Goal: Find specific page/section: Find specific page/section

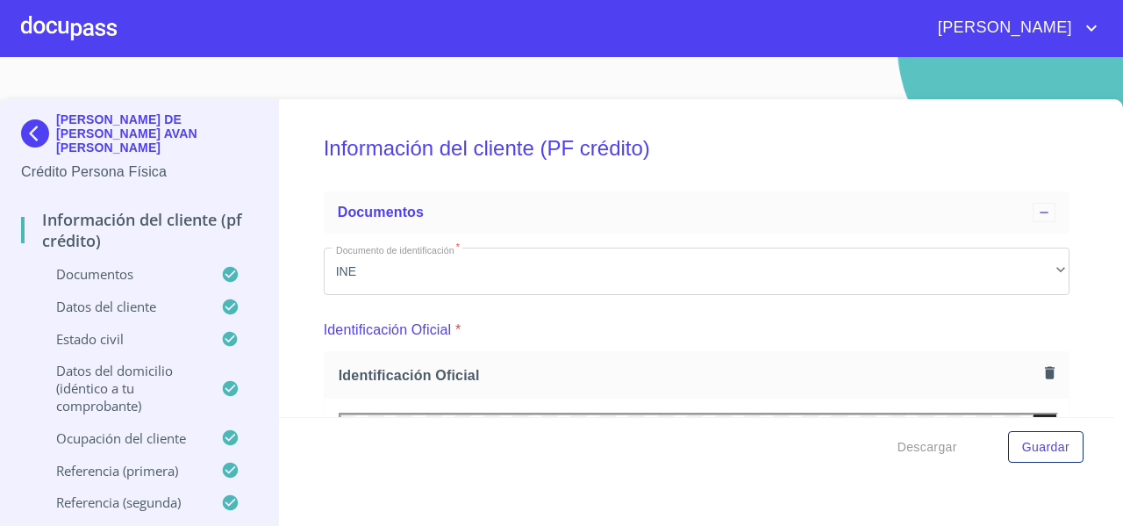
scroll to position [5930, 0]
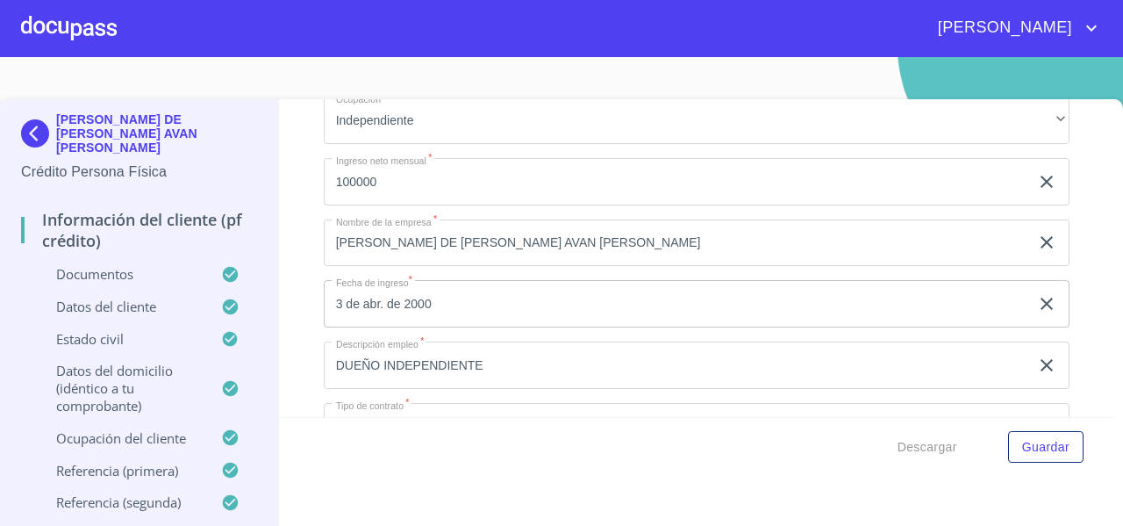
click at [59, 36] on div at bounding box center [69, 28] width 96 height 56
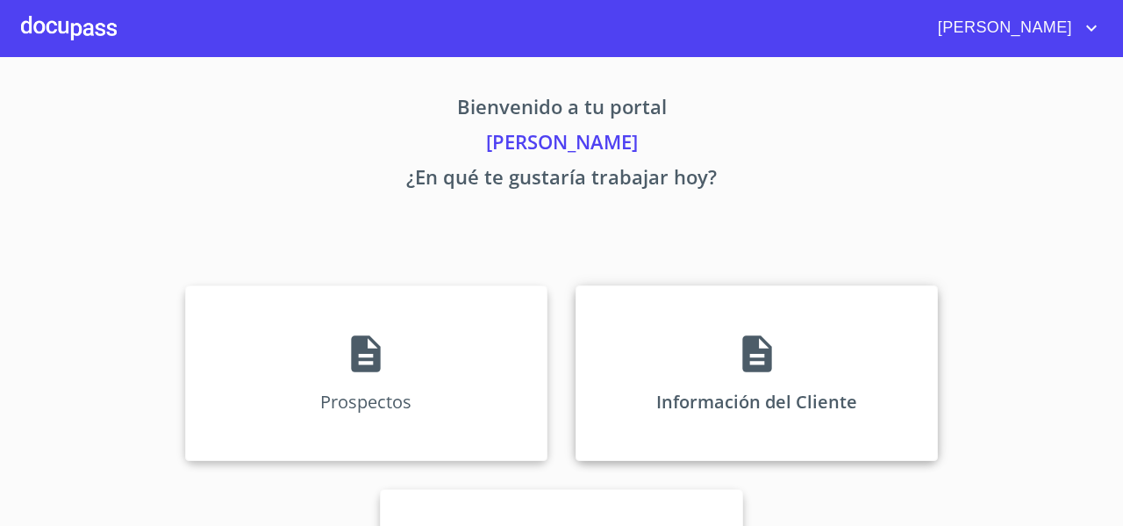
click at [618, 407] on div "Información del Cliente" at bounding box center [757, 373] width 362 height 176
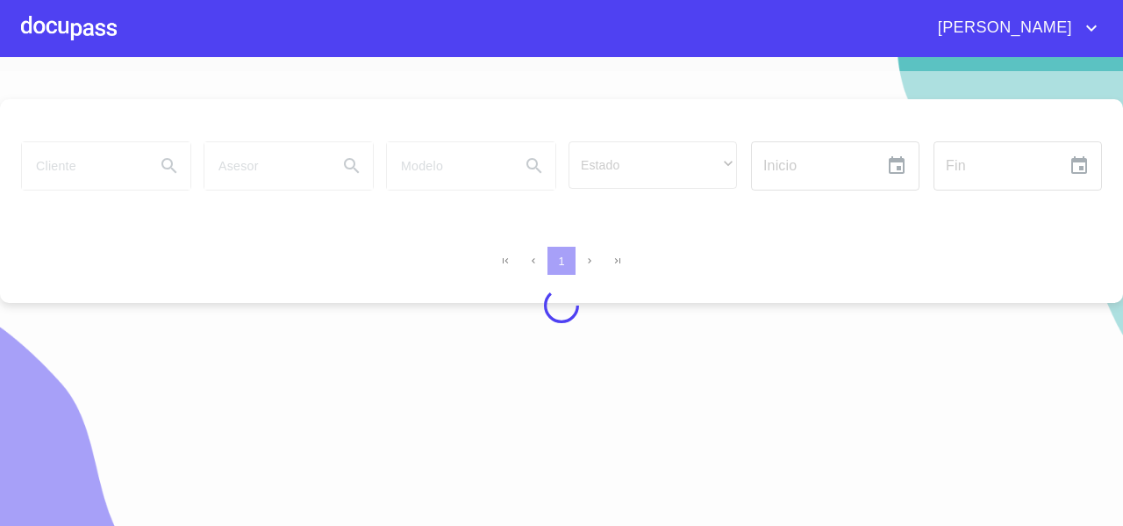
click at [75, 169] on div at bounding box center [561, 305] width 1123 height 469
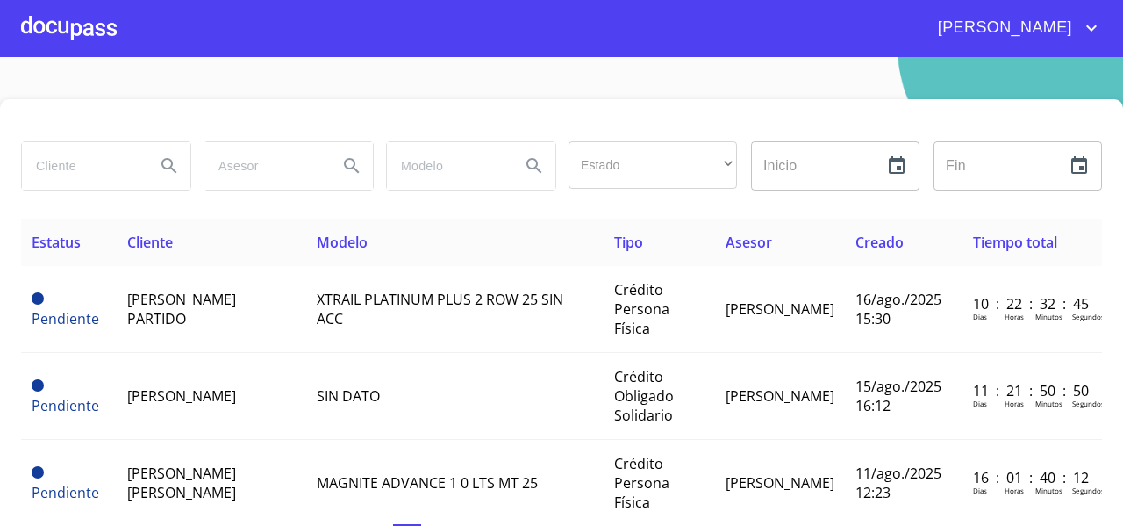
click at [75, 169] on input "search" at bounding box center [81, 165] width 119 height 47
type input "vere"
click at [167, 171] on icon "Search" at bounding box center [169, 165] width 21 height 21
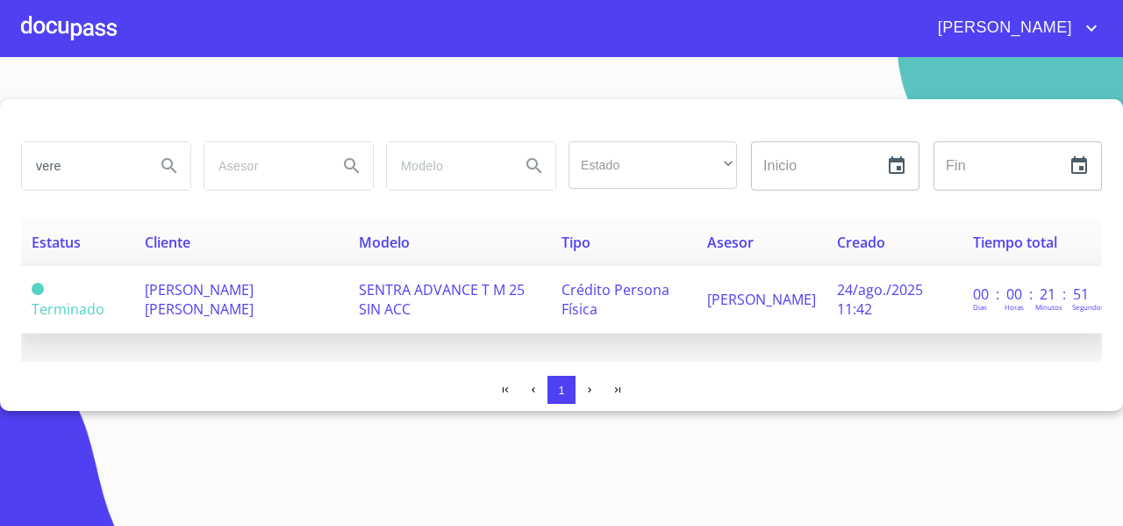
click at [248, 289] on span "[PERSON_NAME] [PERSON_NAME]" at bounding box center [199, 299] width 109 height 39
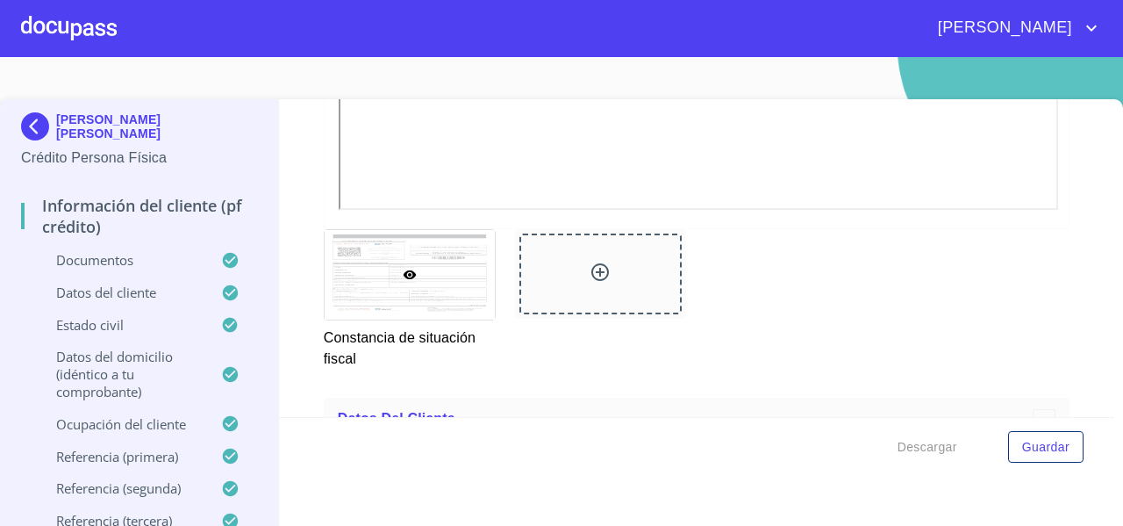
scroll to position [4708, 0]
